Goal: Information Seeking & Learning: Learn about a topic

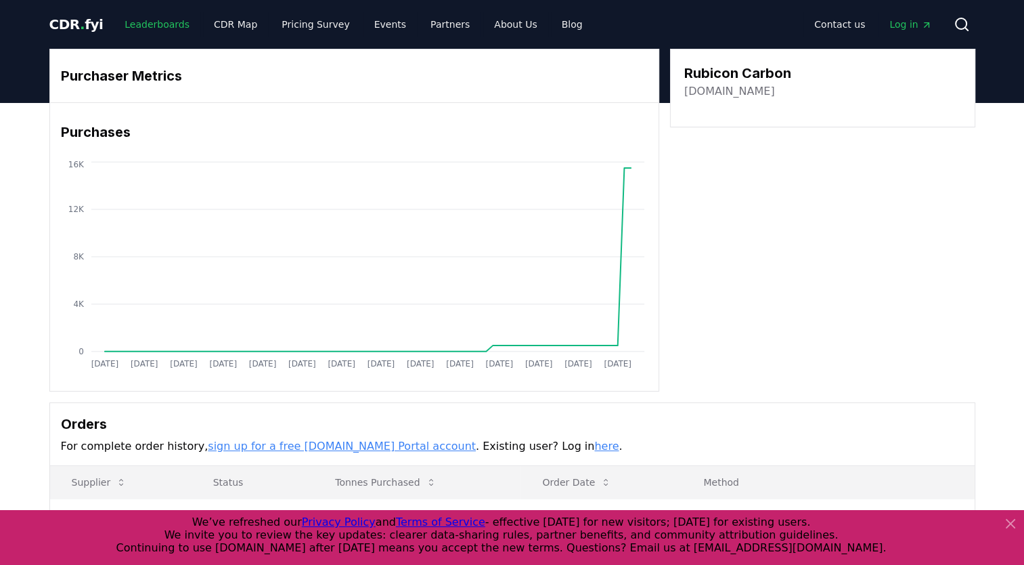
click at [140, 28] on link "Leaderboards" at bounding box center [157, 24] width 87 height 24
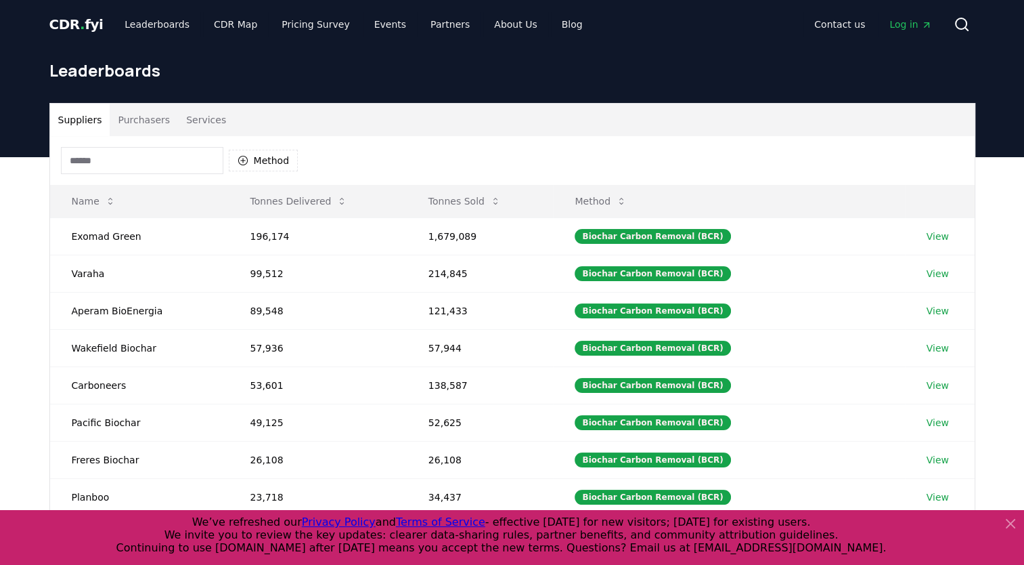
click at [180, 158] on input at bounding box center [142, 160] width 162 height 27
click at [294, 162] on button "Method" at bounding box center [264, 161] width 70 height 22
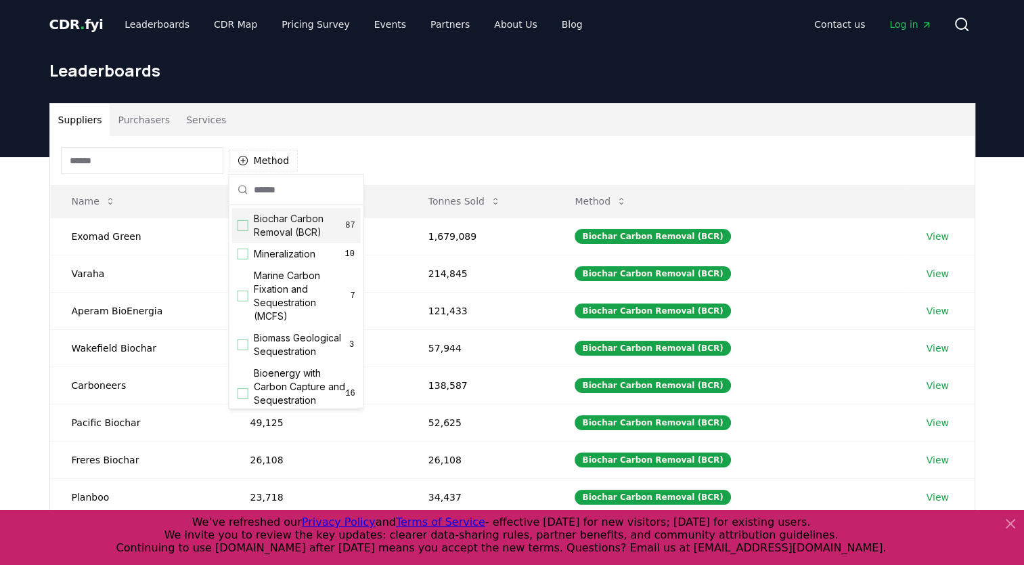
click at [290, 236] on span "Biochar Carbon Removal (BCR)" at bounding box center [300, 225] width 92 height 27
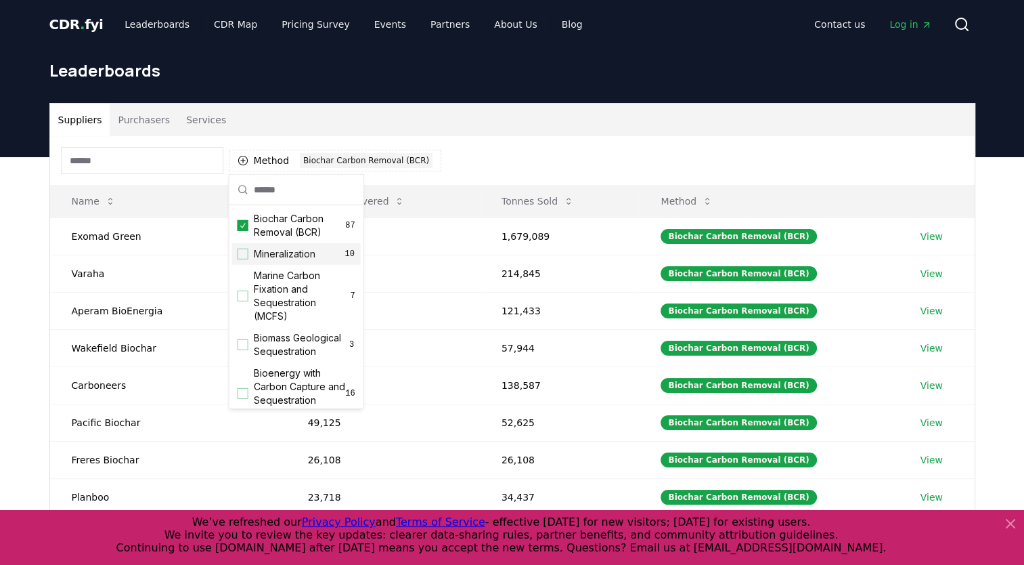
click at [724, 114] on div "Suppliers Purchasers Services" at bounding box center [512, 120] width 925 height 32
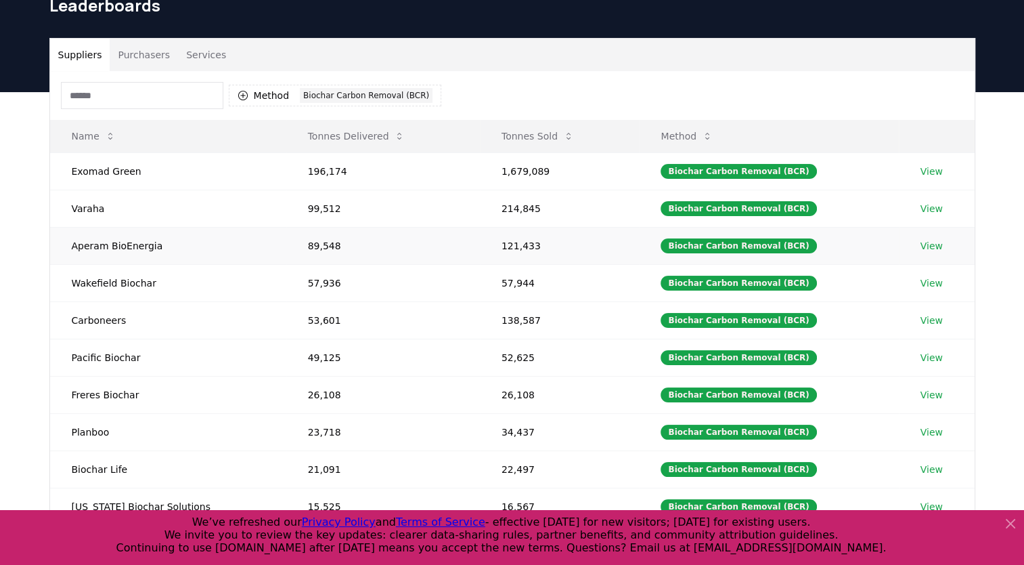
scroll to position [66, 0]
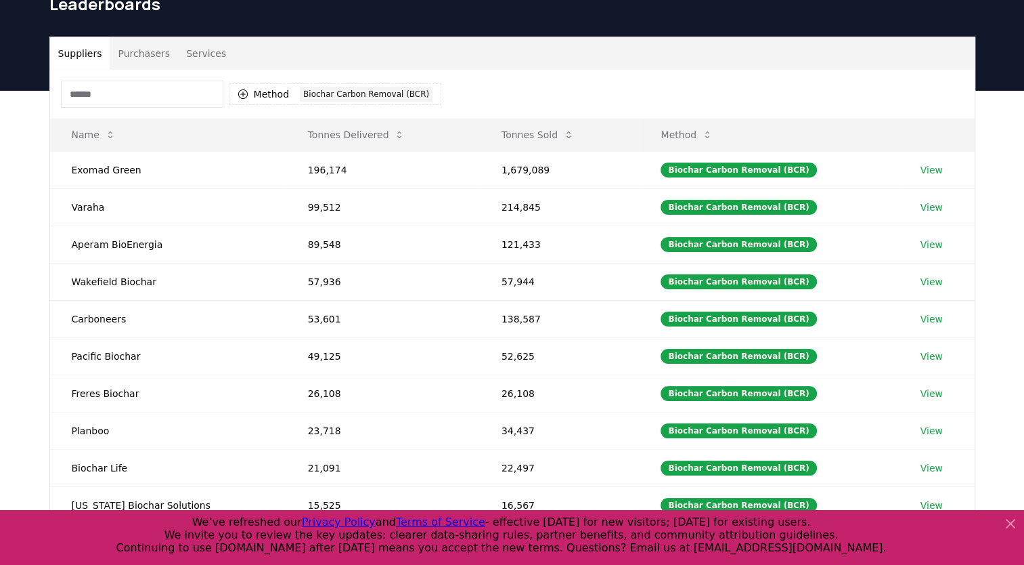
click at [1015, 527] on icon at bounding box center [1010, 523] width 16 height 16
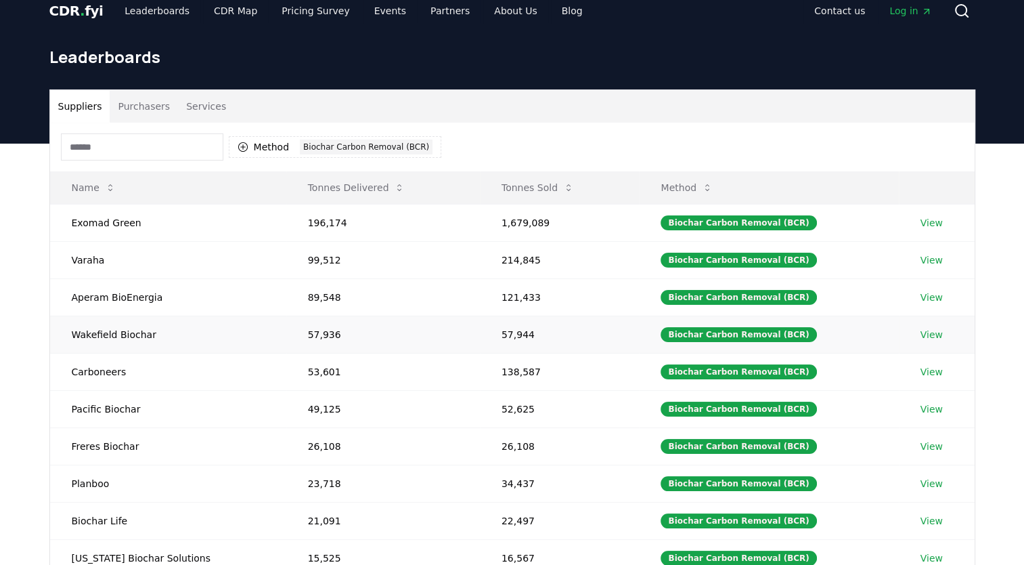
scroll to position [15, 0]
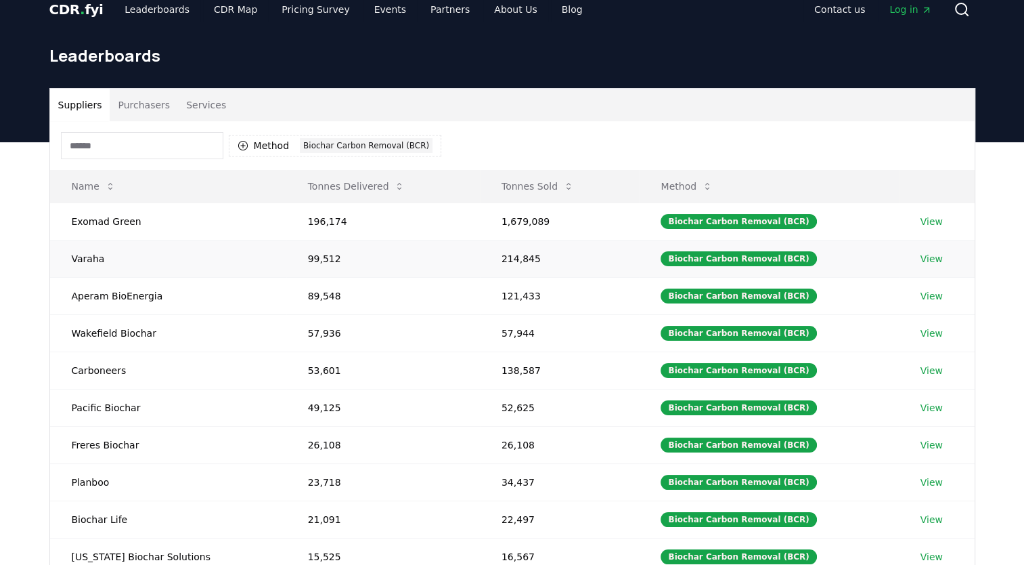
click at [921, 252] on link "View" at bounding box center [932, 259] width 22 height 14
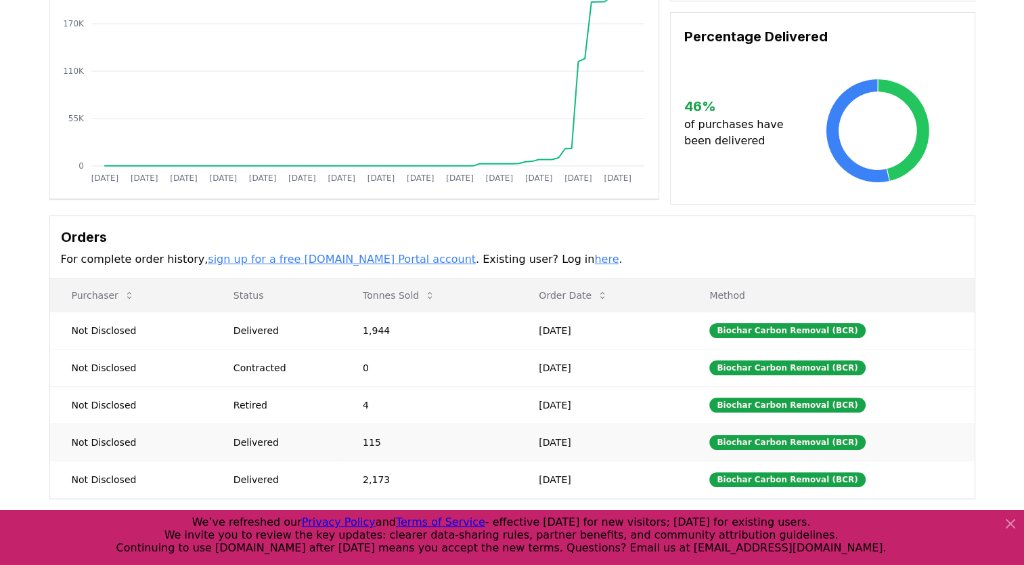
scroll to position [238, 0]
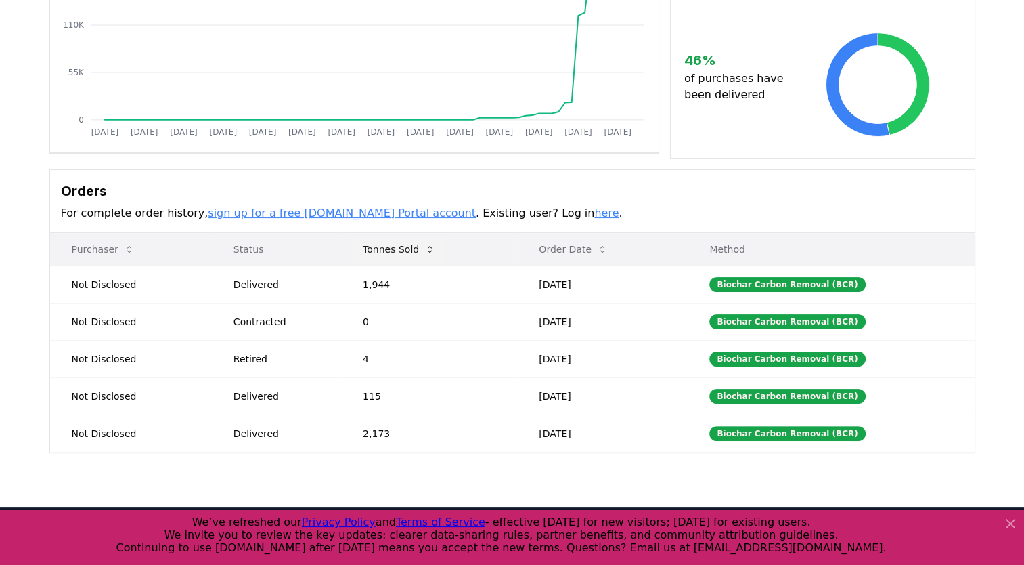
click at [395, 250] on button "Tonnes Sold" at bounding box center [399, 249] width 94 height 27
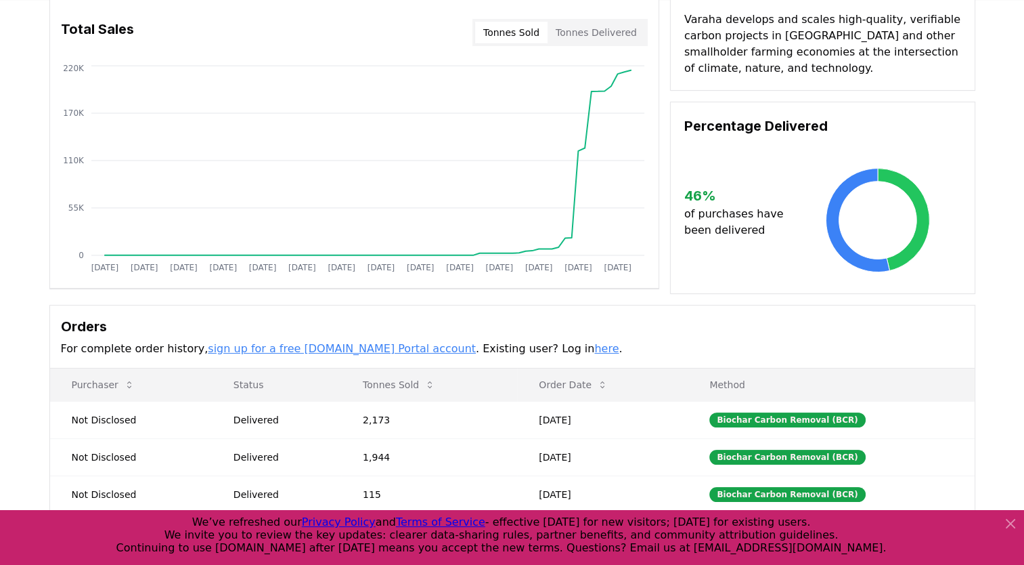
scroll to position [0, 0]
